Goal: Find specific page/section: Find specific page/section

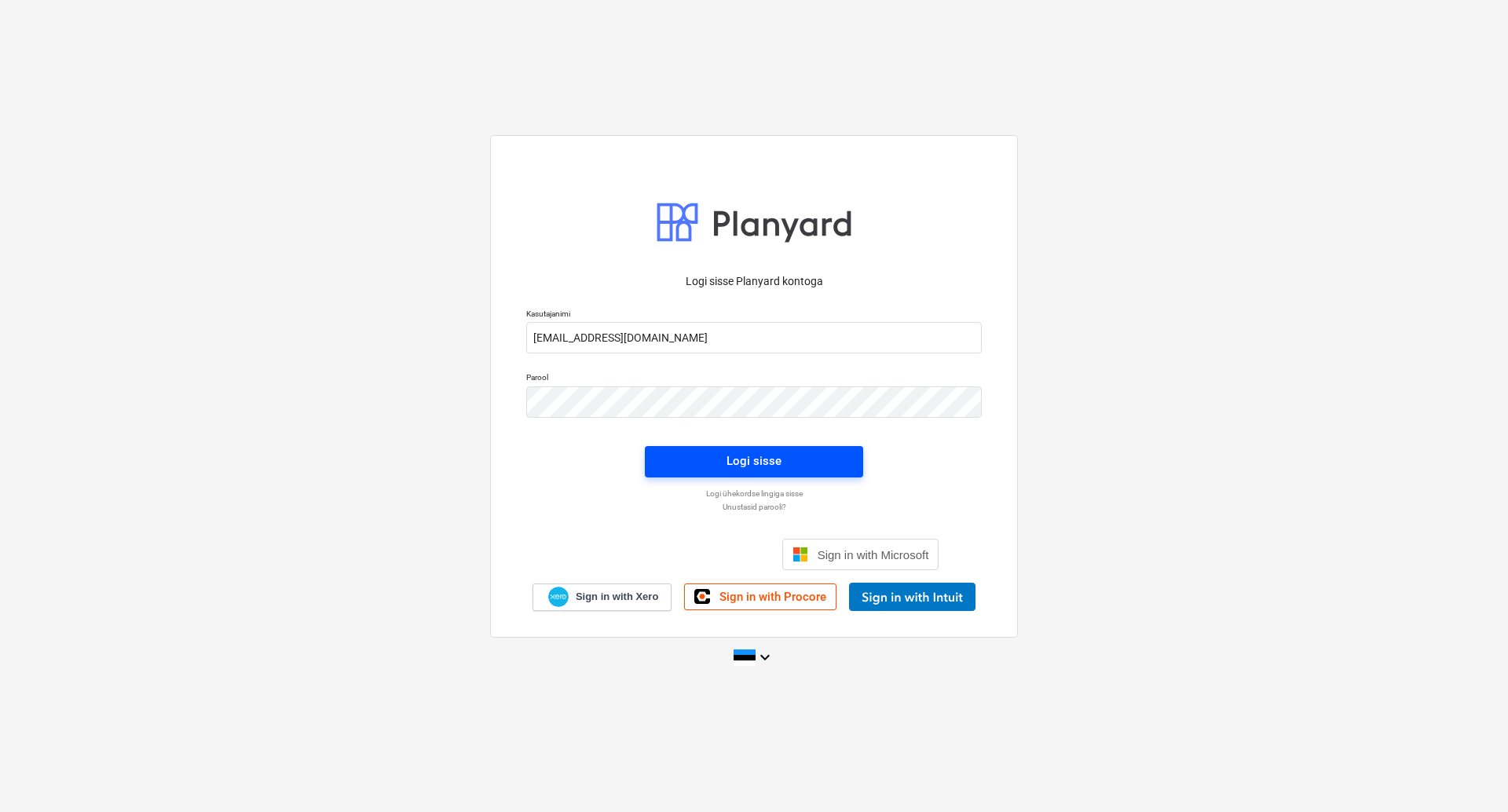
click at [824, 455] on span "Logi sisse" at bounding box center [753, 461] width 181 height 20
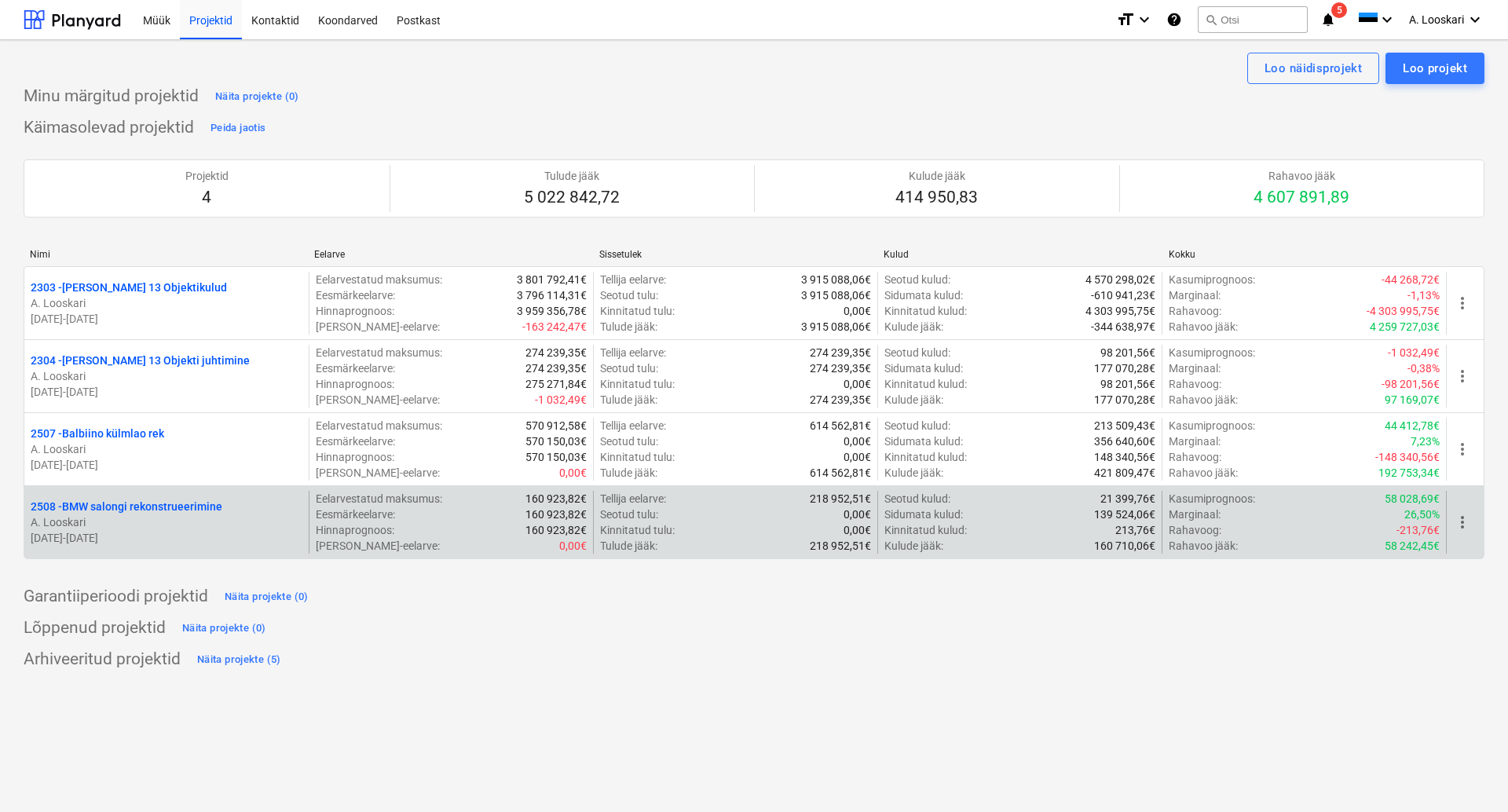
click at [176, 503] on p "2508 - BMW salongi rekonstrueerimine" at bounding box center [126, 506] width 192 height 16
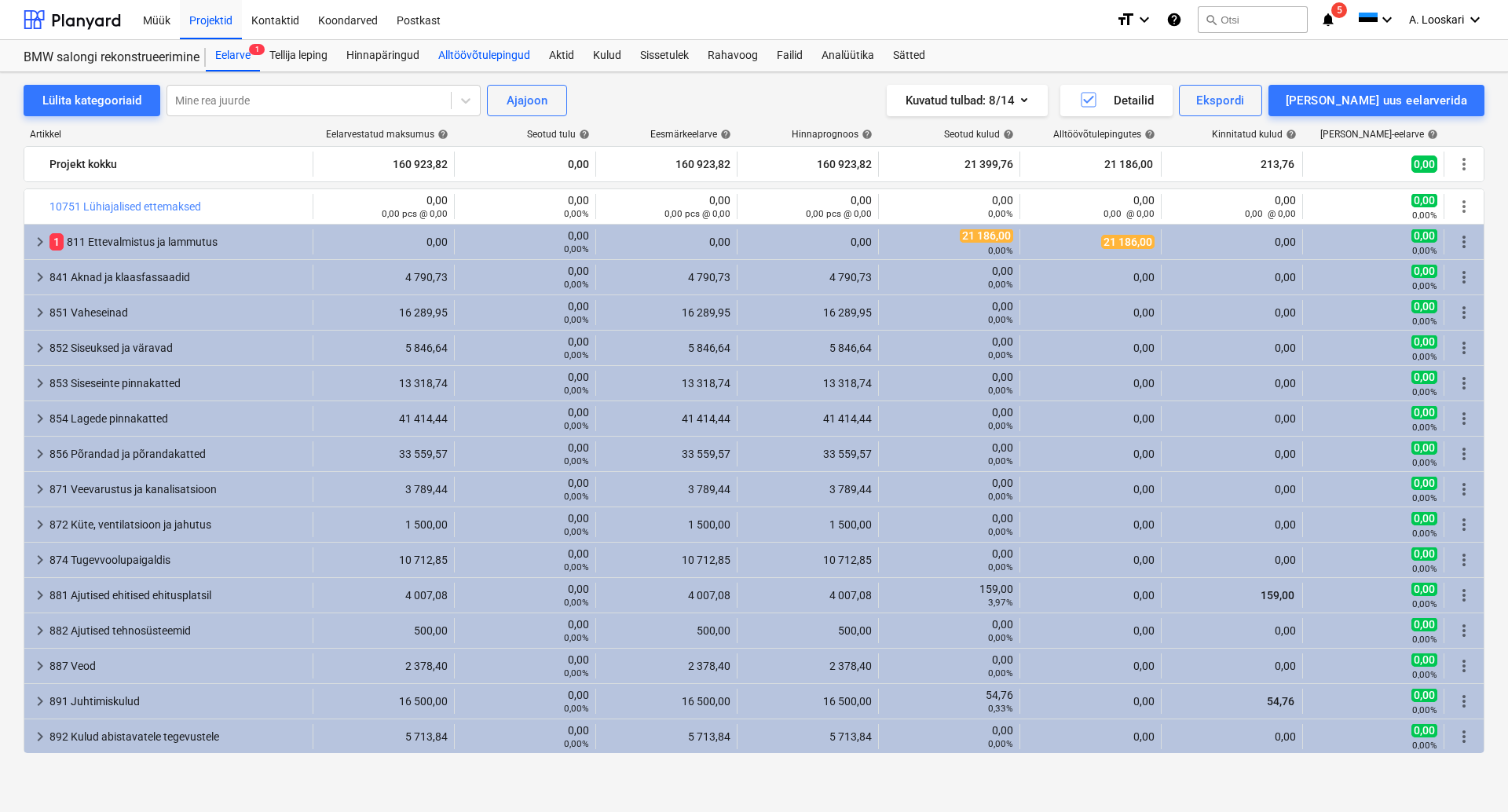
click at [498, 51] on div "Alltöövõtulepingud" at bounding box center [484, 56] width 111 height 31
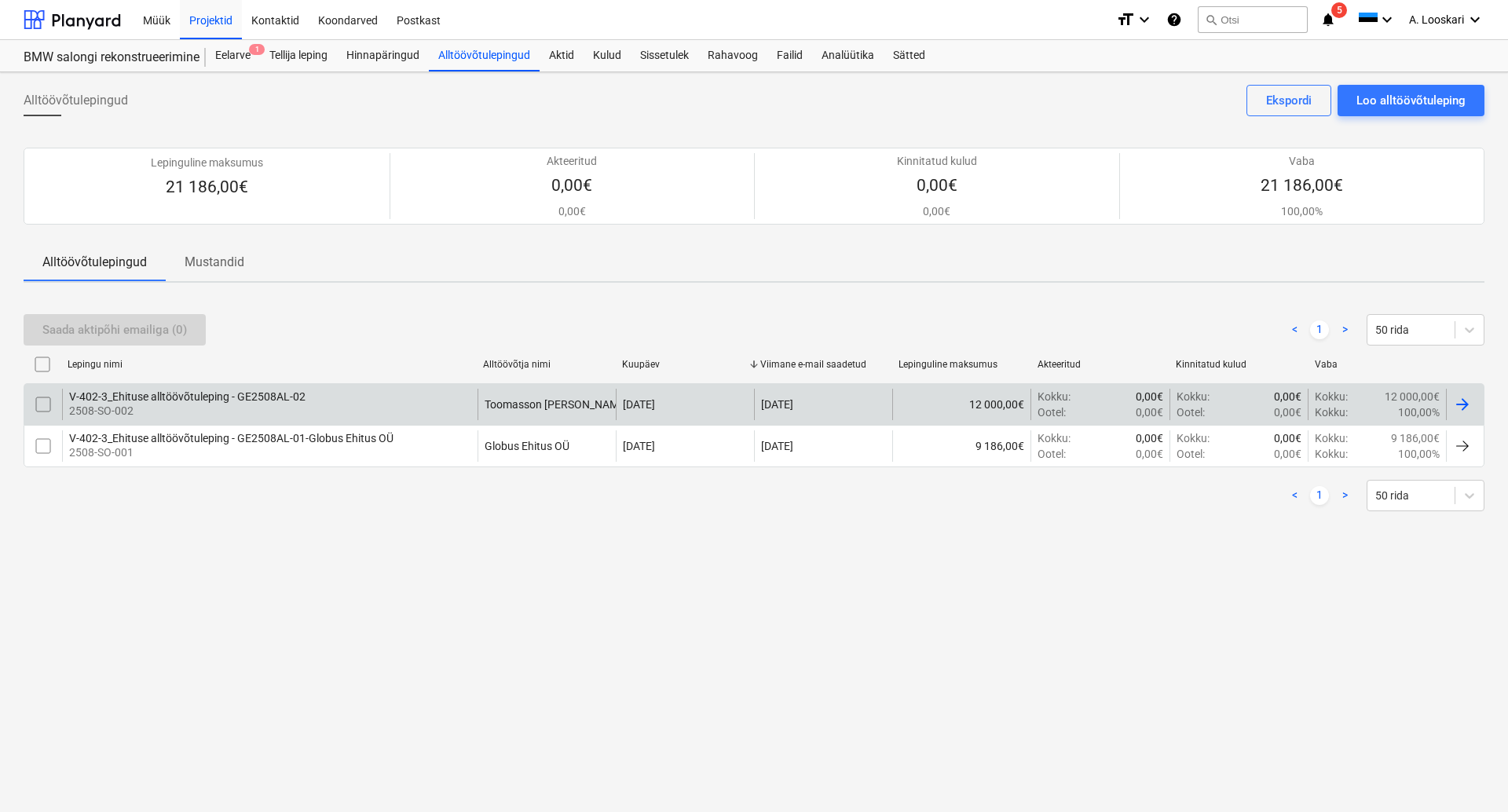
click at [246, 394] on div "V-402-3_Ehituse alltöövõtuleping - GE2508AL-02" at bounding box center [187, 396] width 236 height 12
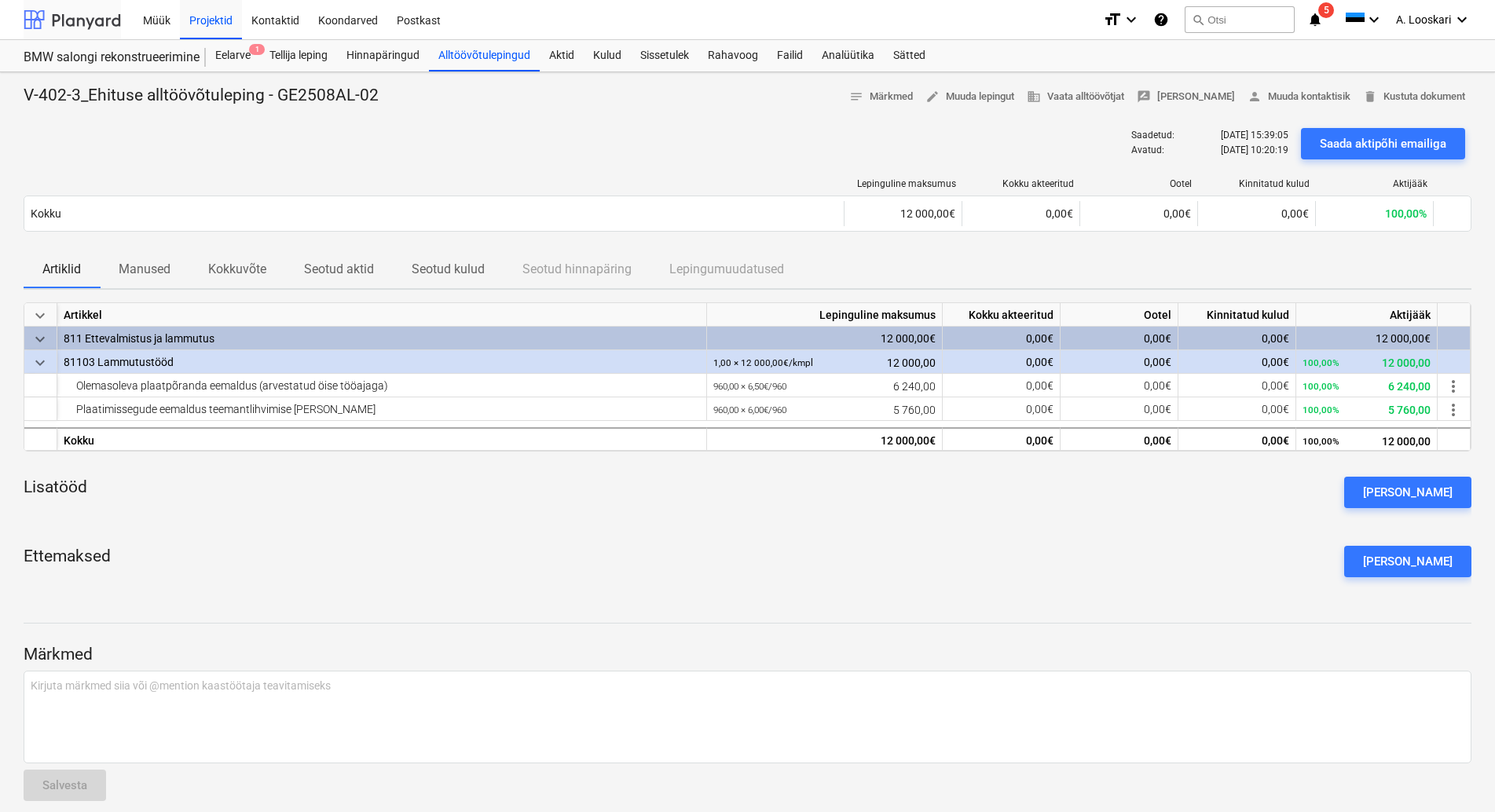
click at [104, 25] on div at bounding box center [72, 20] width 97 height 39
